Goal: Task Accomplishment & Management: Manage account settings

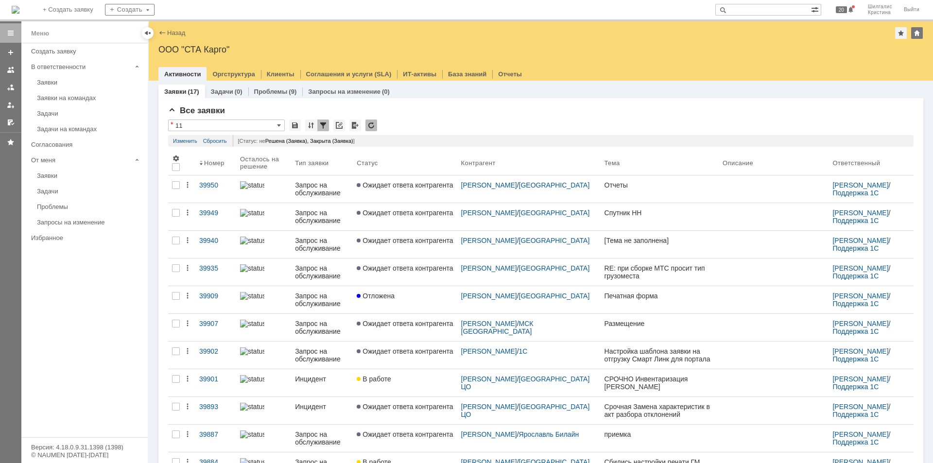
click at [414, 119] on div "Все заявки * 11 Результаты поиска: Статус не содержит любое из значений Закрыта…" at bounding box center [540, 388] width 745 height 564
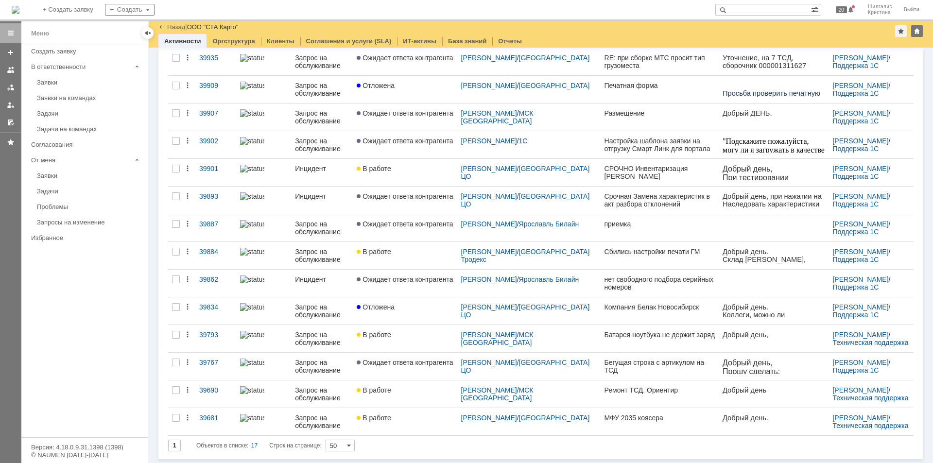
click at [79, 99] on div "Заявки на командах" at bounding box center [89, 97] width 105 height 7
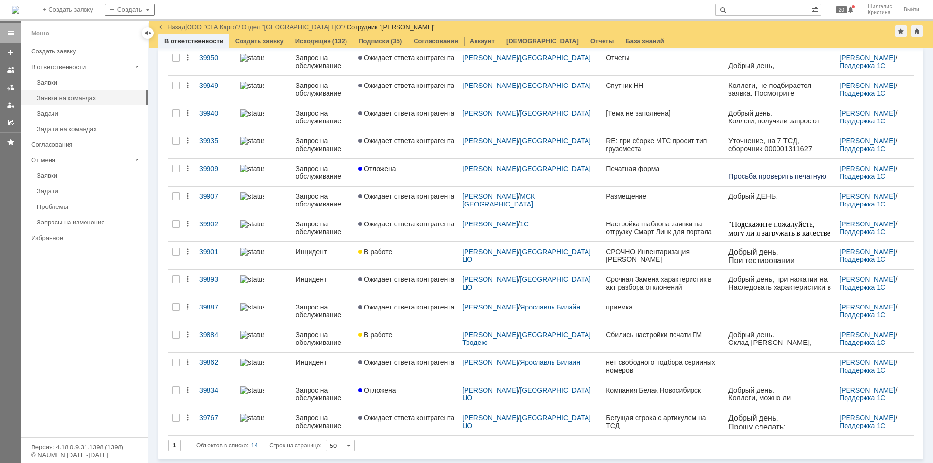
click at [413, 256] on link "В работе" at bounding box center [406, 255] width 104 height 27
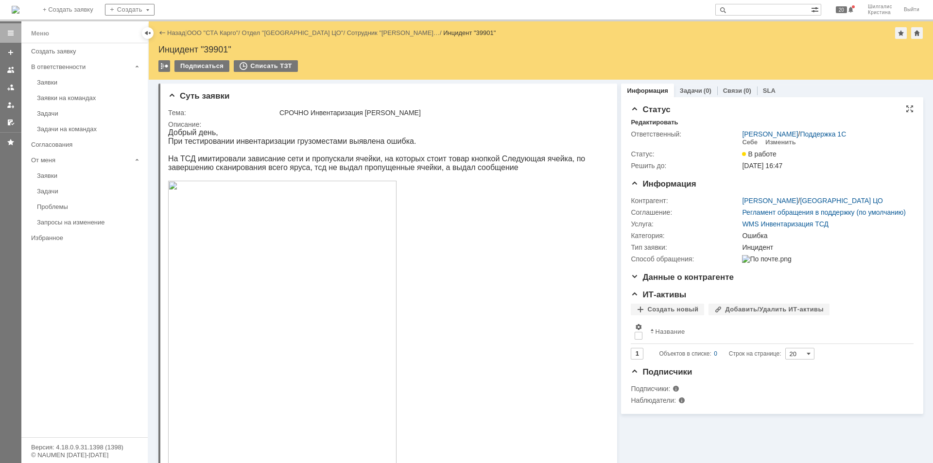
drag, startPoint x: 669, startPoint y: 137, endPoint x: 665, endPoint y: 115, distance: 22.7
click at [207, 32] on link "ООО "СТА Карго"" at bounding box center [212, 32] width 51 height 7
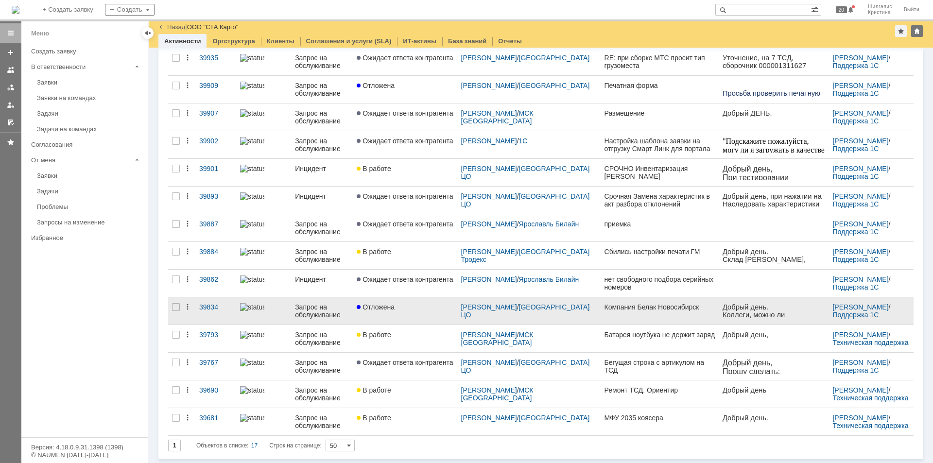
scroll to position [177, 0]
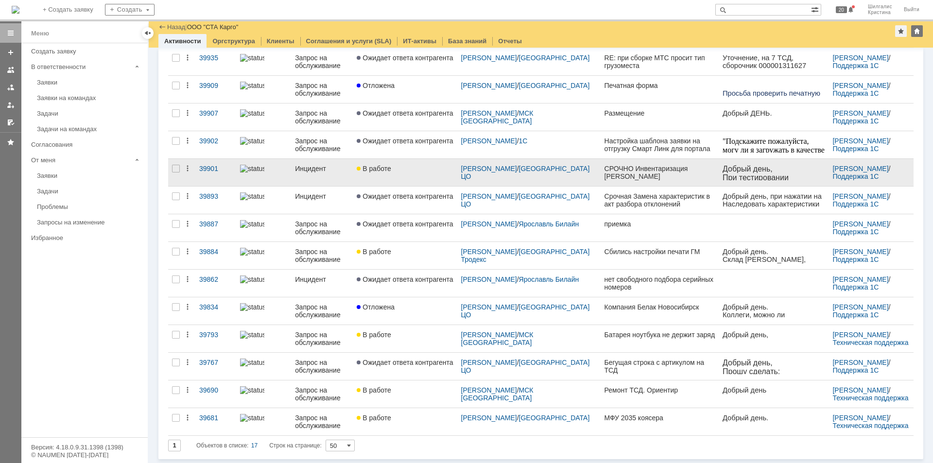
click at [431, 171] on div "В работе" at bounding box center [405, 169] width 96 height 8
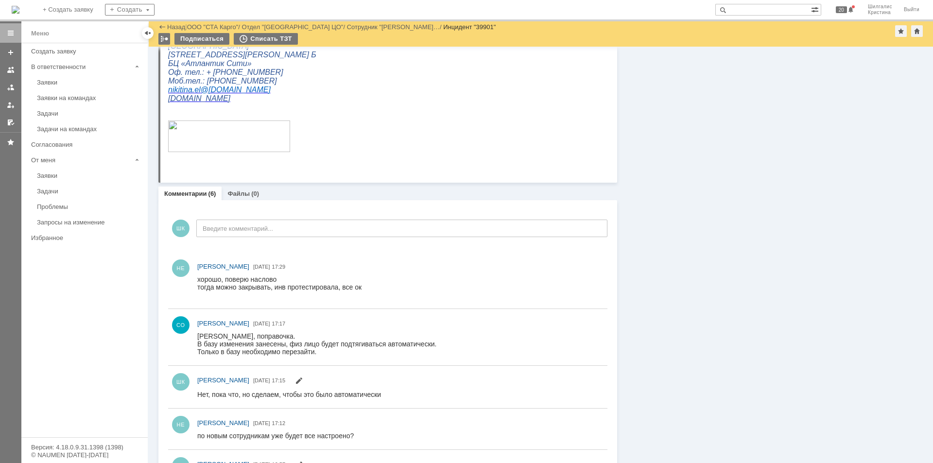
scroll to position [317, 0]
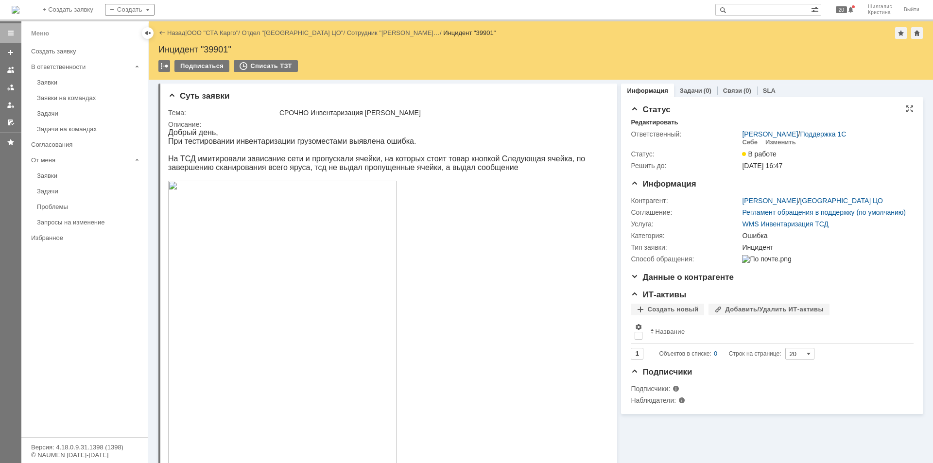
drag, startPoint x: 715, startPoint y: 353, endPoint x: 677, endPoint y: 175, distance: 182.2
click at [223, 33] on link "ООО "СТА Карго"" at bounding box center [212, 32] width 51 height 7
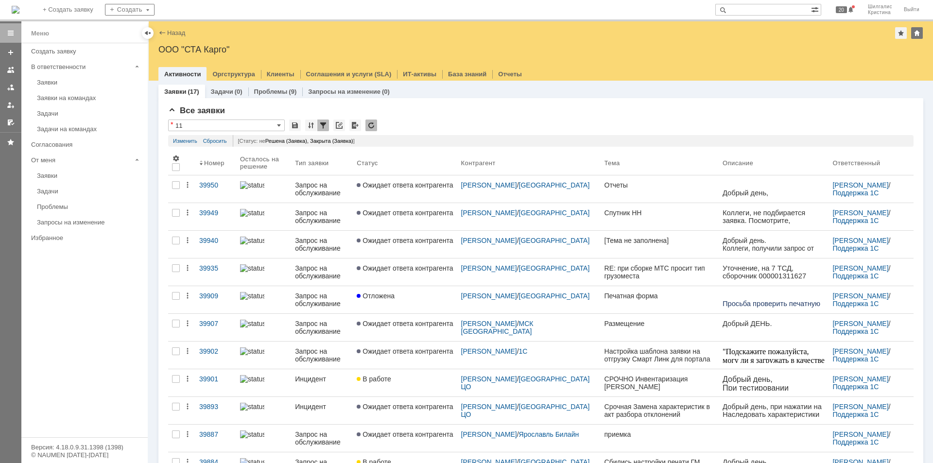
click at [82, 97] on div "Заявки на командах" at bounding box center [89, 97] width 105 height 7
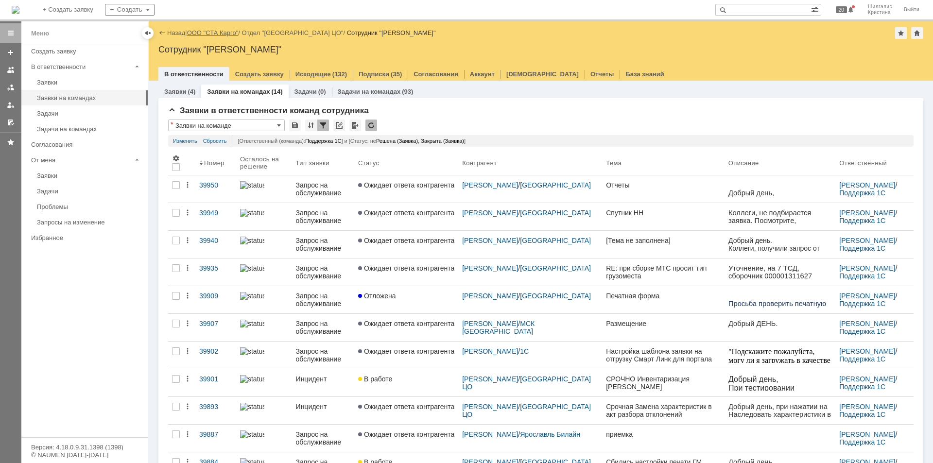
click at [217, 32] on link "ООО "СТА Карго"" at bounding box center [212, 32] width 51 height 7
